Goal: Information Seeking & Learning: Learn about a topic

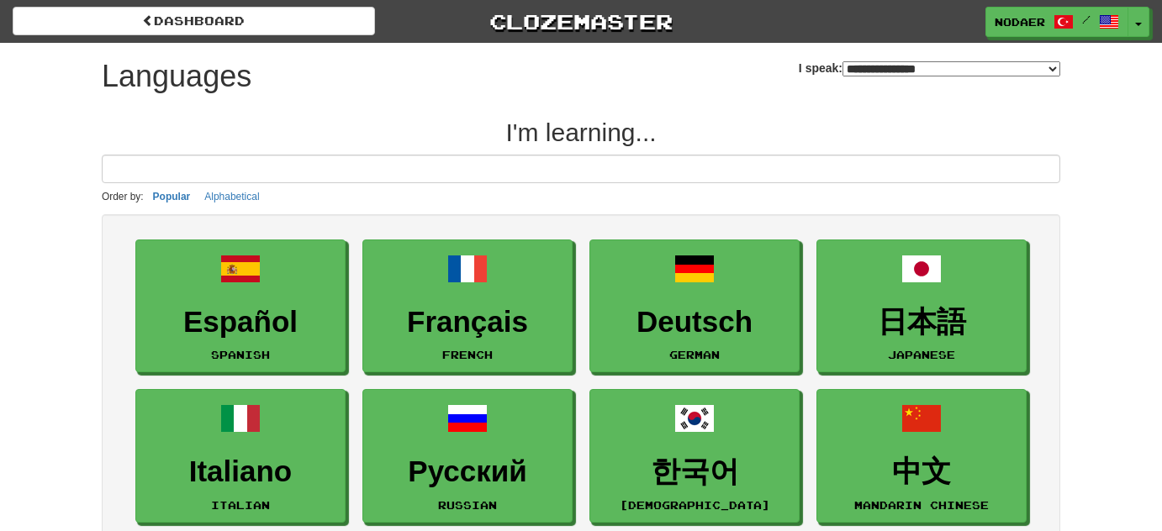
select select "*******"
click at [1140, 28] on button "Toggle Dropdown" at bounding box center [1139, 23] width 22 height 30
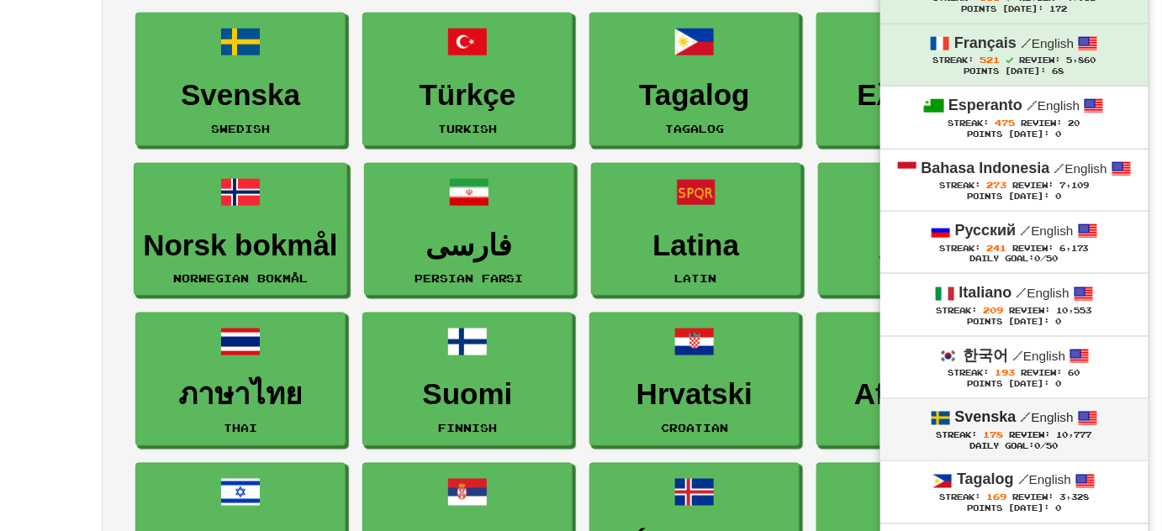
scroll to position [611, 0]
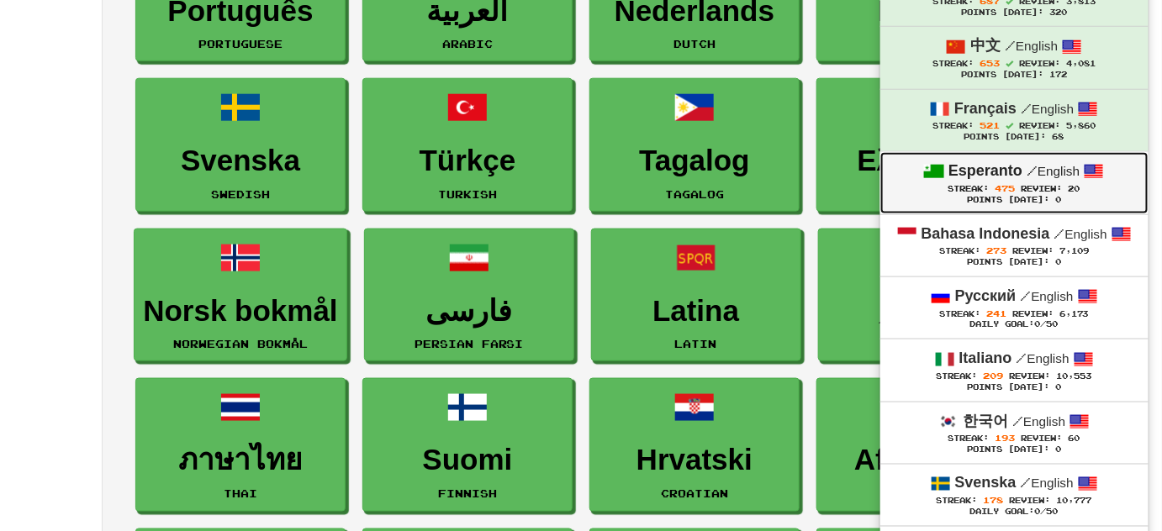
click at [997, 183] on span "475" at bounding box center [1006, 188] width 20 height 10
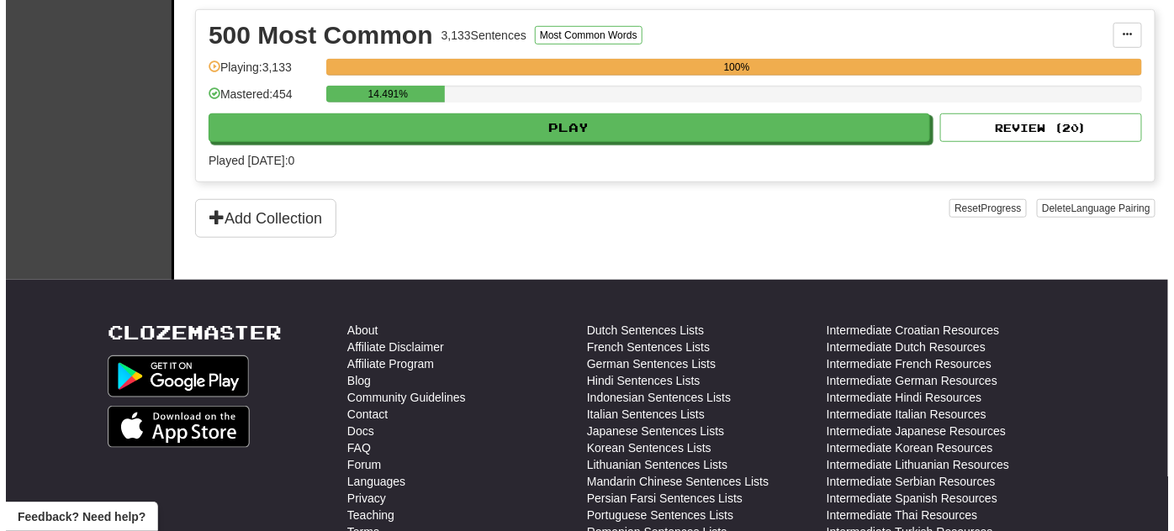
scroll to position [382, 0]
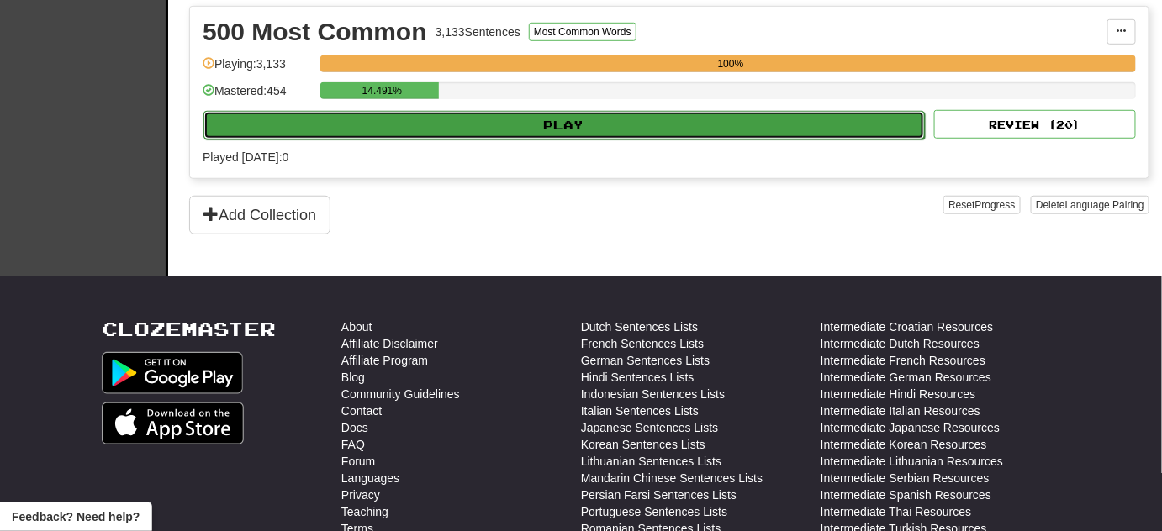
click at [508, 111] on button "Play" at bounding box center [563, 125] width 721 height 29
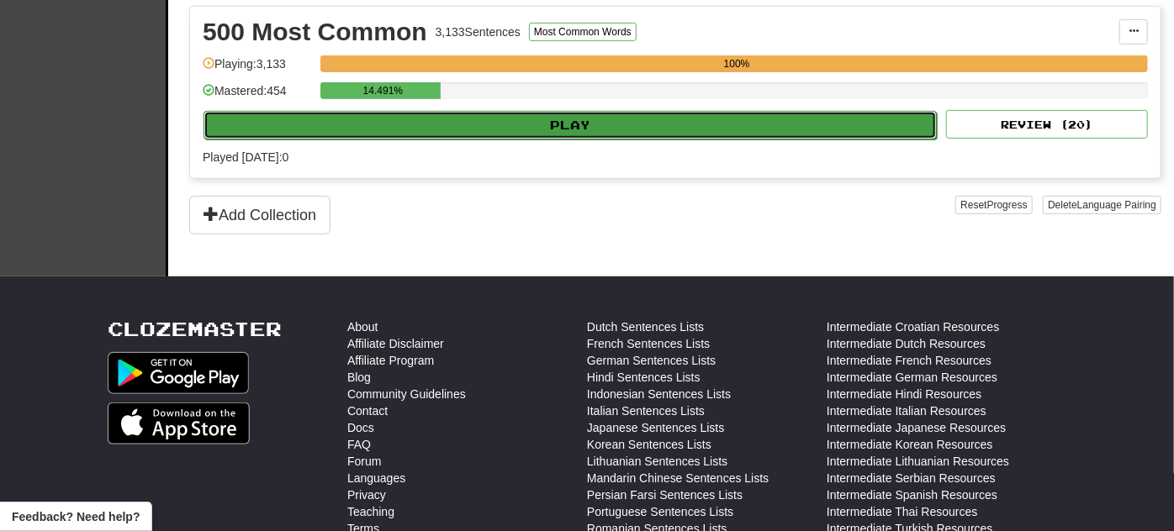
select select "**"
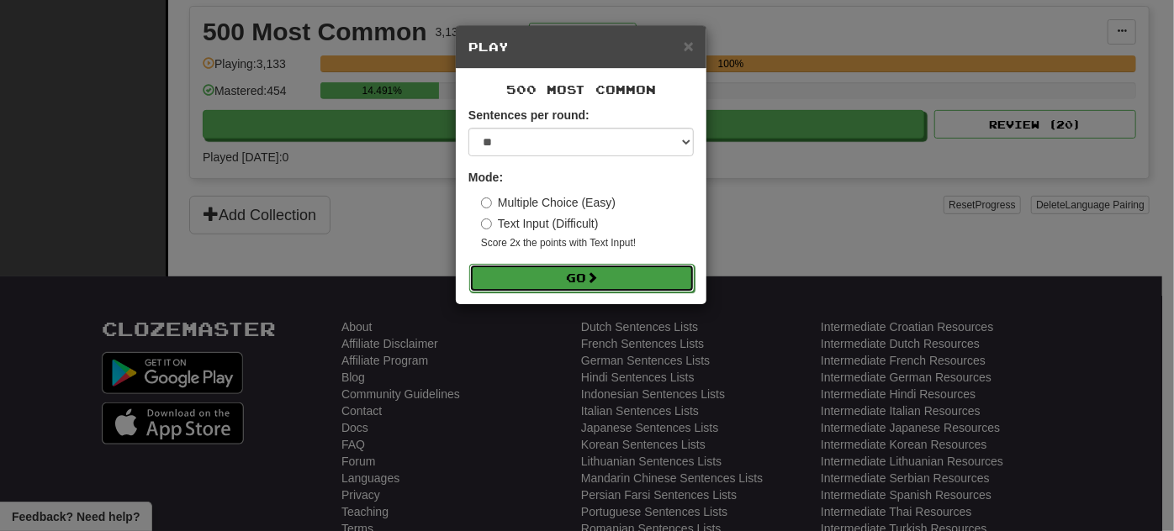
click at [610, 277] on button "Go" at bounding box center [581, 278] width 225 height 29
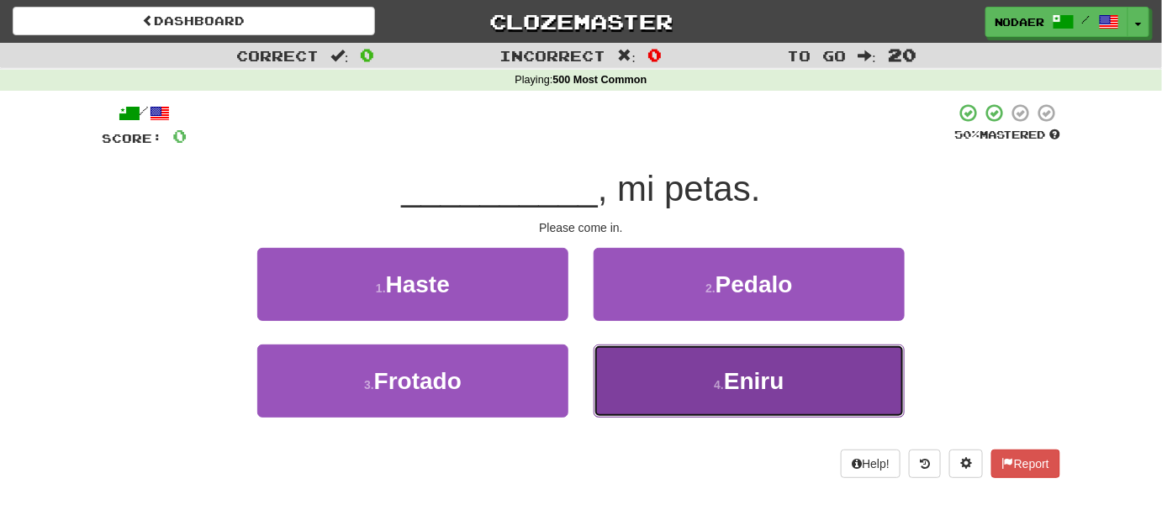
click at [683, 396] on button "4 . Eniru" at bounding box center [749, 381] width 311 height 73
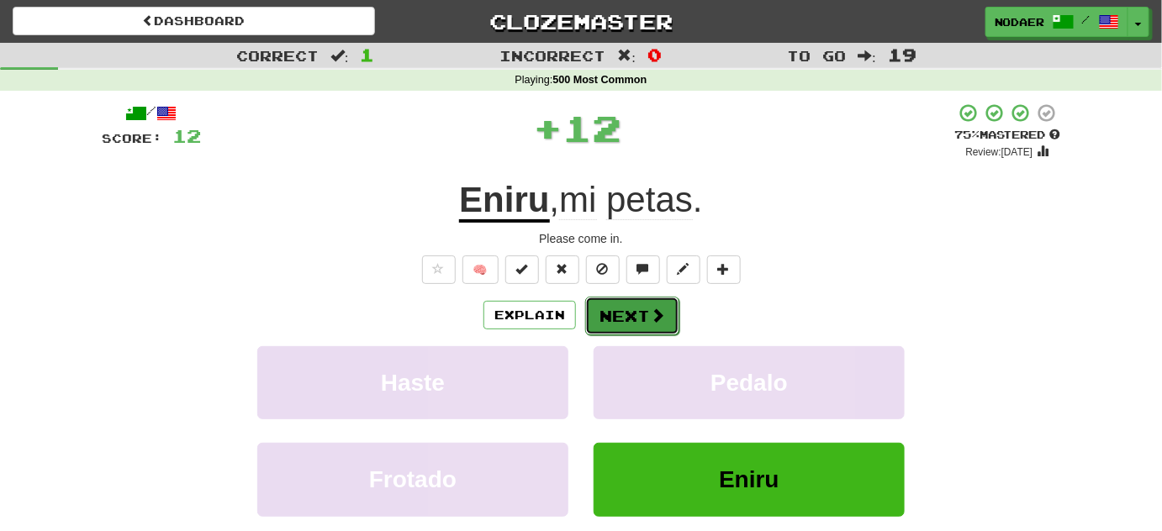
click at [612, 310] on button "Next" at bounding box center [632, 316] width 94 height 39
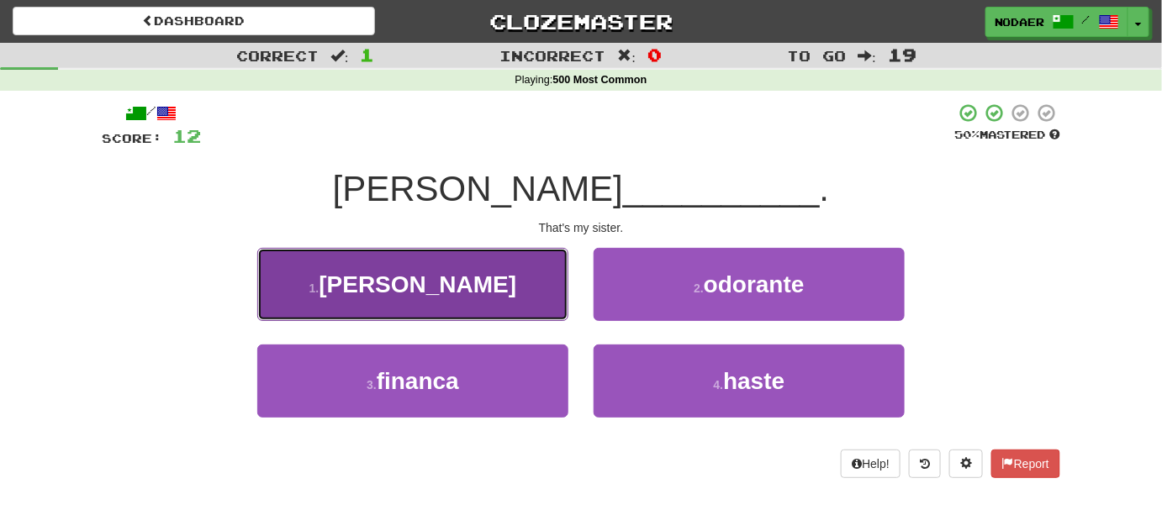
click at [484, 288] on button "1 . fratino" at bounding box center [412, 284] width 311 height 73
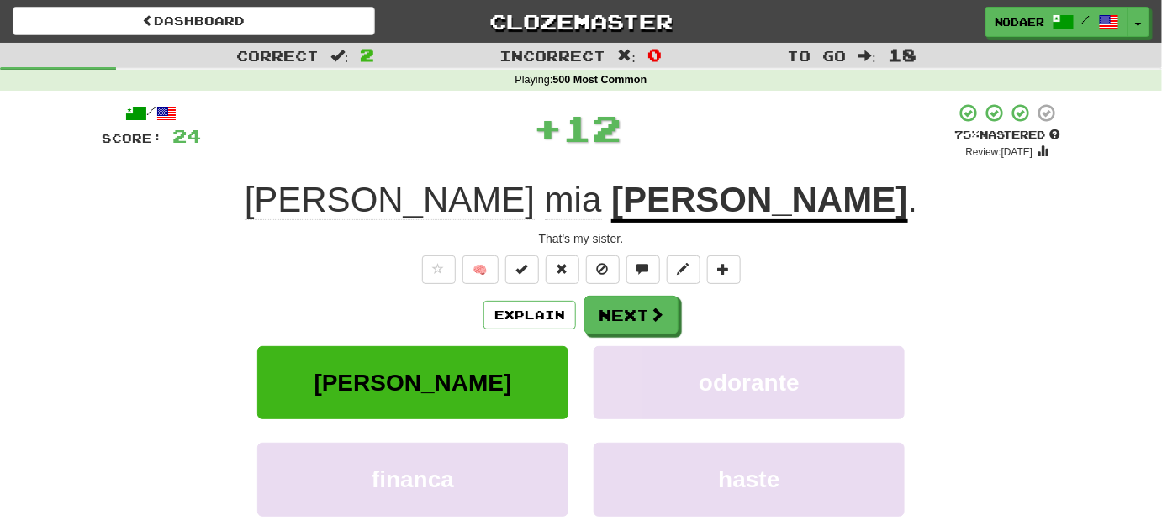
click at [641, 341] on div "Explain Next fratino odorante financa haste Learn more: fratino odorante financ…" at bounding box center [581, 431] width 959 height 270
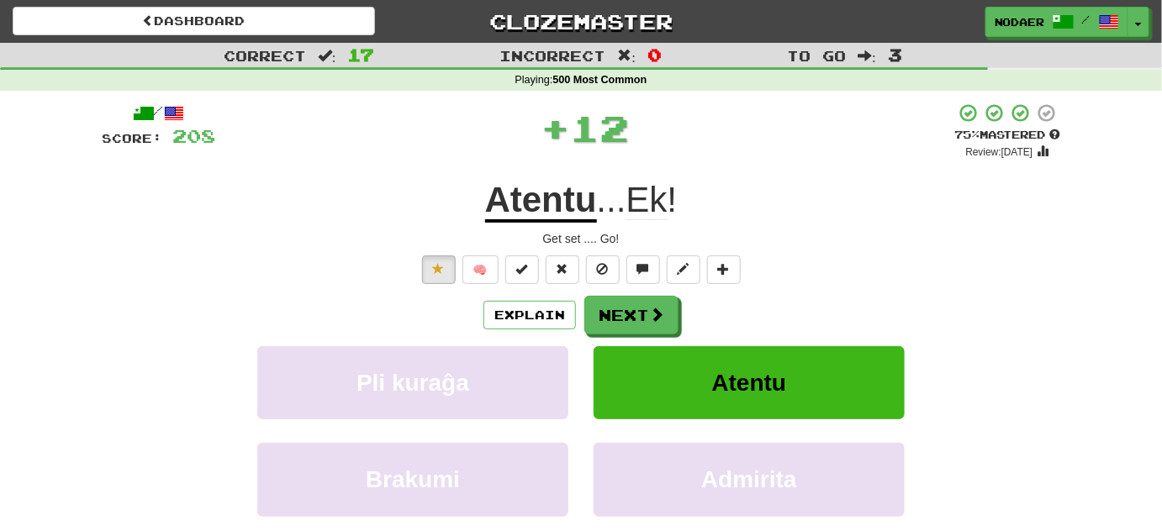
click at [663, 200] on span "Ek" at bounding box center [646, 200] width 41 height 40
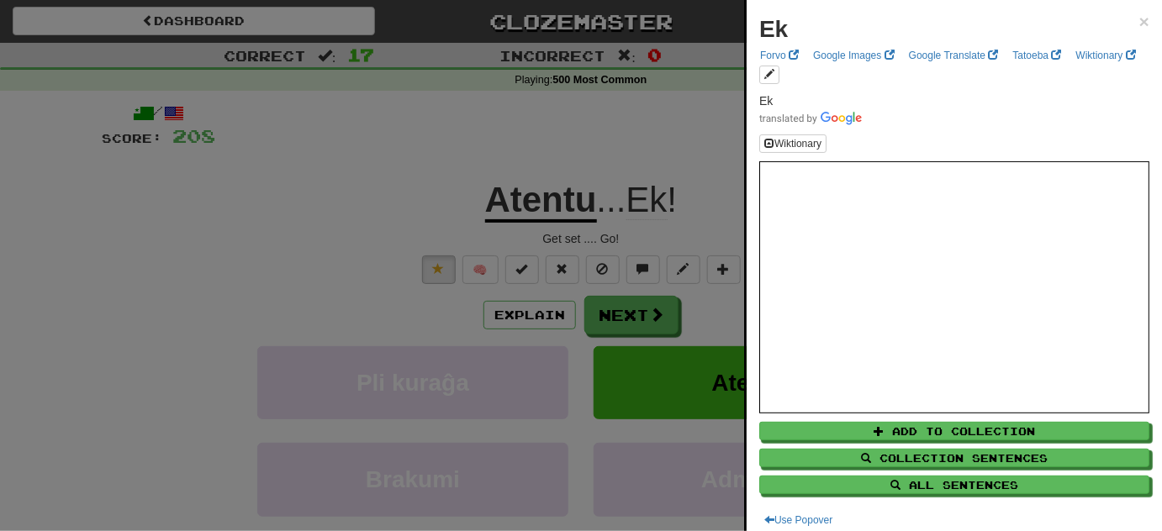
click at [663, 177] on div at bounding box center [581, 265] width 1162 height 531
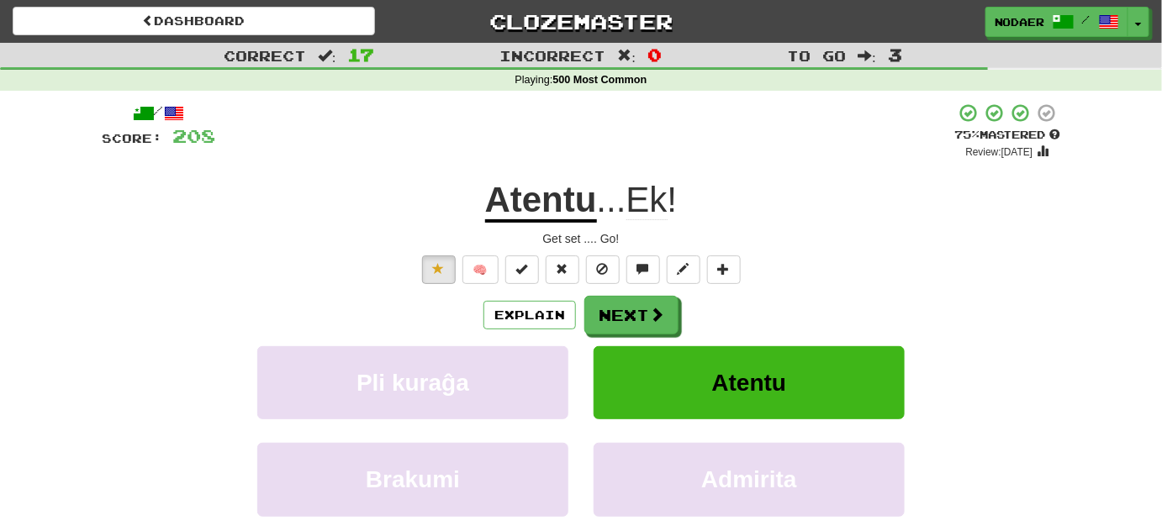
click at [666, 206] on span "Ek" at bounding box center [646, 200] width 41 height 40
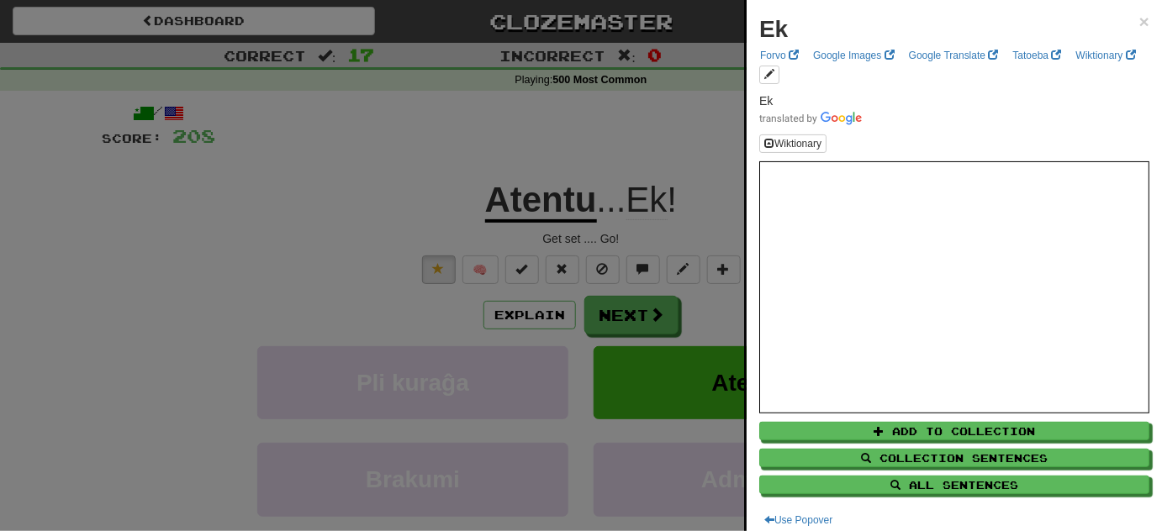
click at [674, 161] on div at bounding box center [581, 265] width 1162 height 531
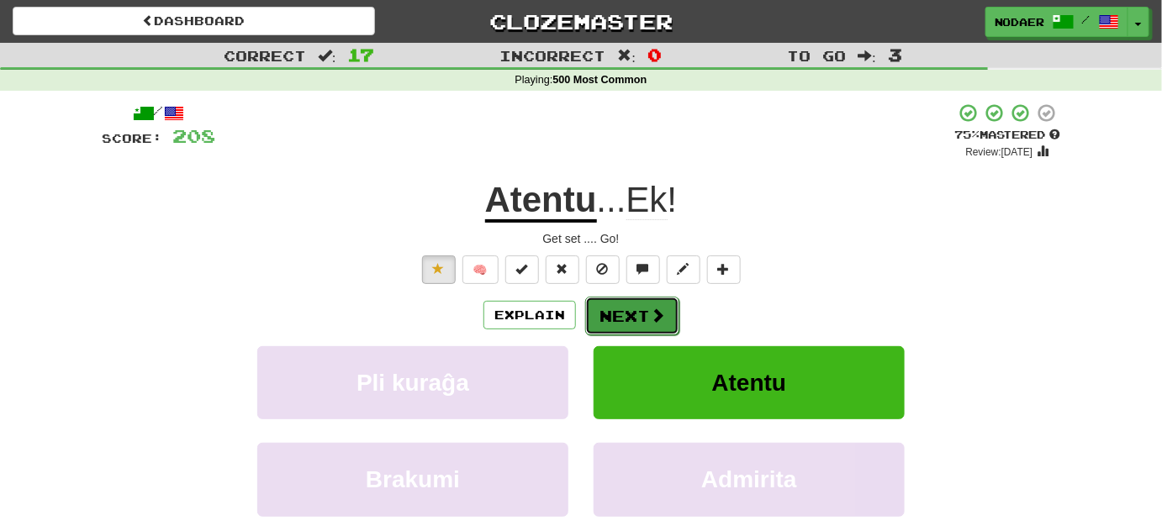
click at [633, 327] on button "Next" at bounding box center [632, 316] width 94 height 39
